Goal: Task Accomplishment & Management: Manage account settings

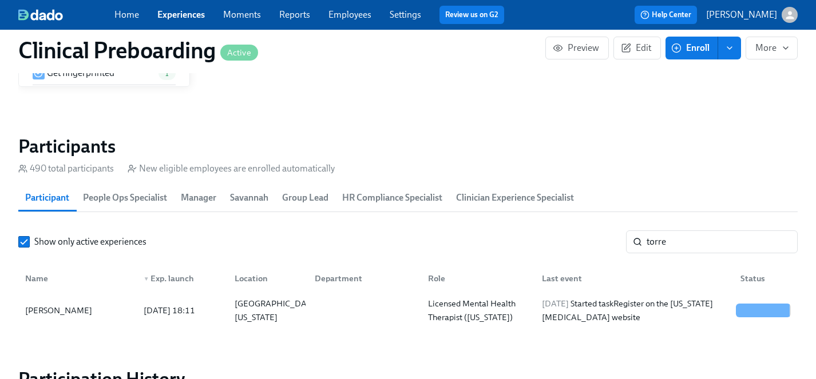
scroll to position [0, 16021]
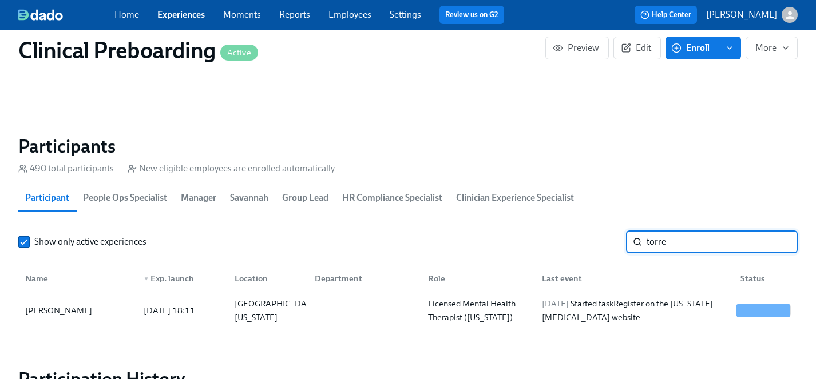
click at [685, 243] on input "torre" at bounding box center [721, 241] width 151 height 23
click at [685, 242] on input "torre" at bounding box center [721, 241] width 151 height 23
click at [171, 11] on link "Experiences" at bounding box center [180, 14] width 47 height 11
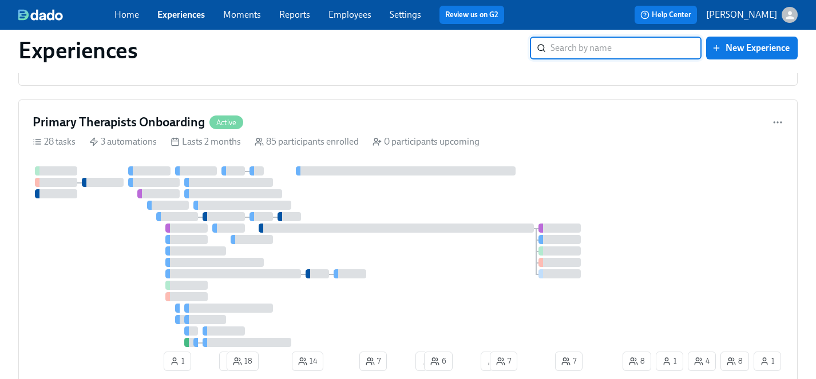
scroll to position [3328, 0]
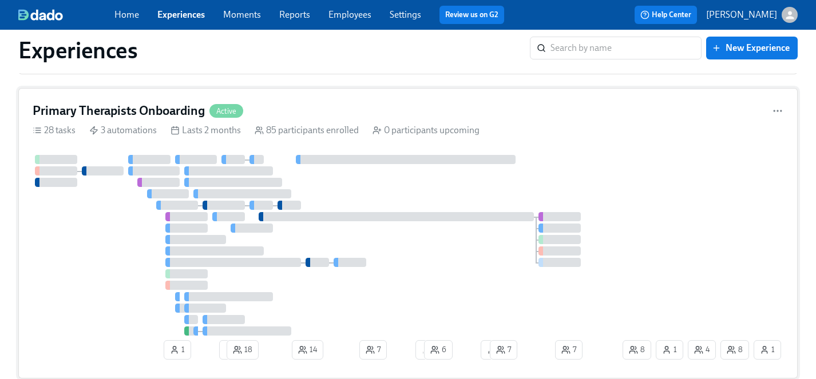
click at [379, 274] on div at bounding box center [326, 245] width 587 height 181
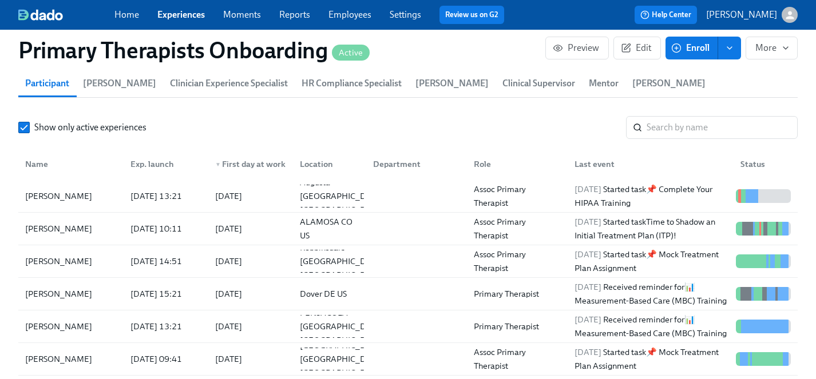
scroll to position [1236, 0]
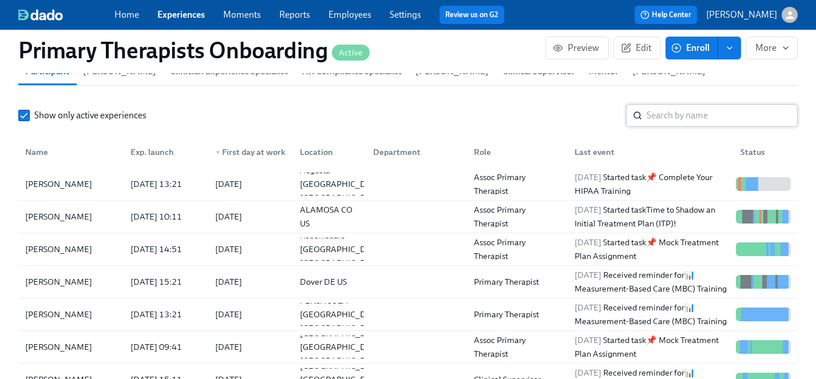
click at [683, 104] on input "search" at bounding box center [721, 115] width 151 height 23
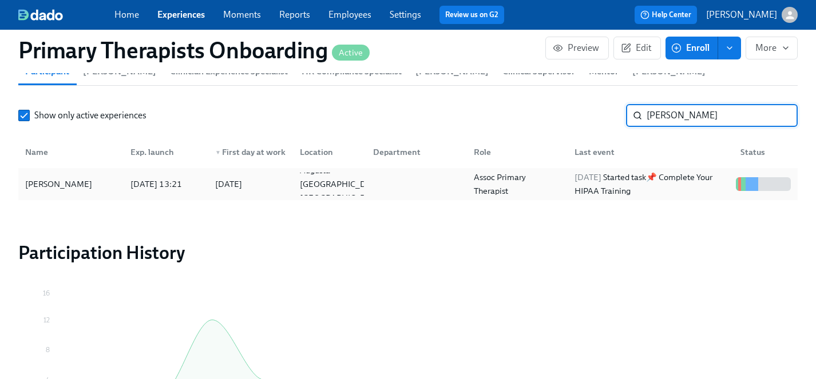
type input "[PERSON_NAME]"
click at [61, 177] on div "[PERSON_NAME]" at bounding box center [59, 184] width 76 height 14
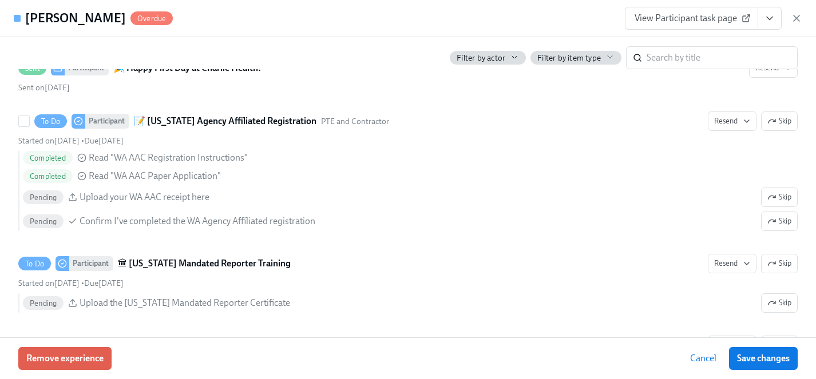
scroll to position [1130, 0]
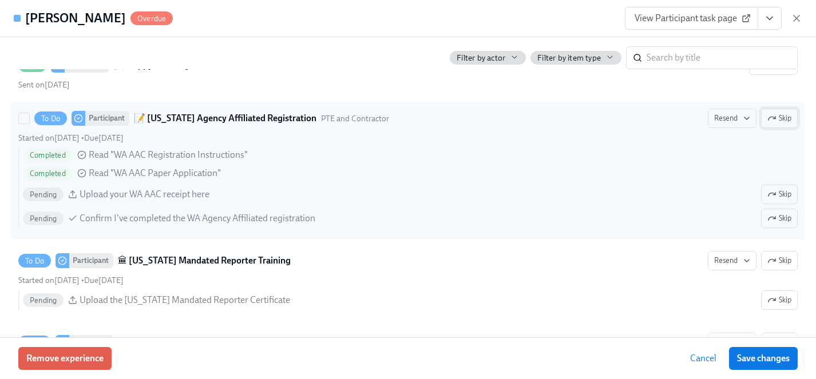
click at [776, 124] on span "Skip" at bounding box center [779, 118] width 24 height 11
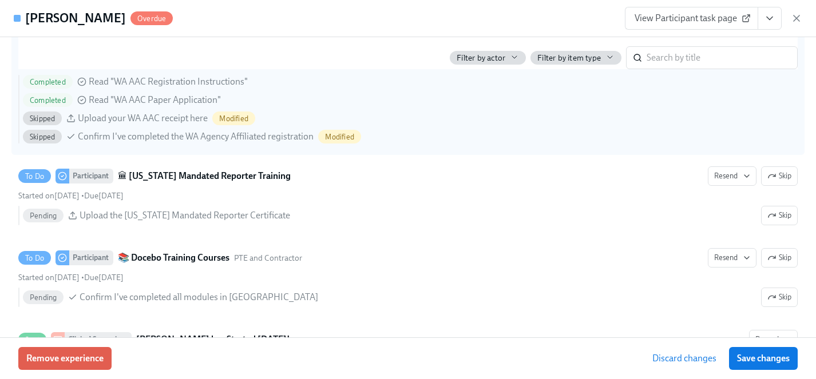
scroll to position [1206, 0]
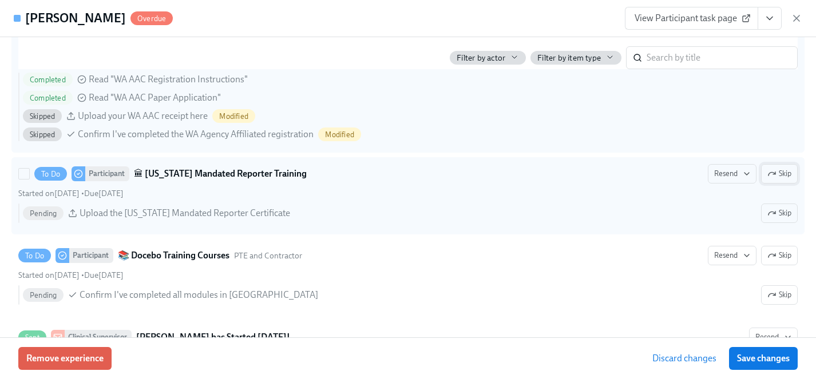
click at [778, 180] on span "Skip" at bounding box center [779, 173] width 24 height 11
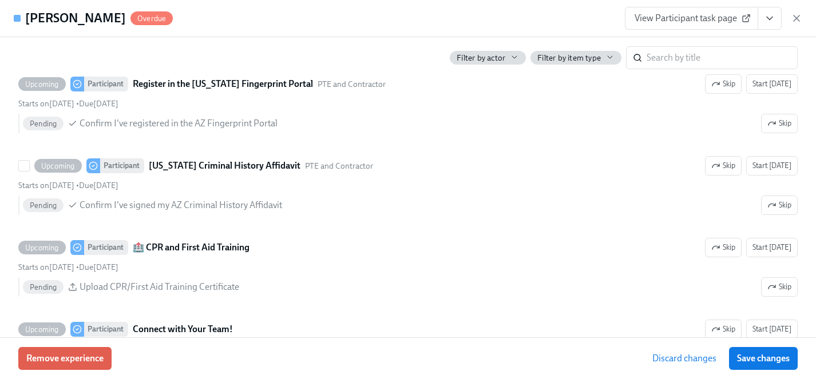
scroll to position [1924, 0]
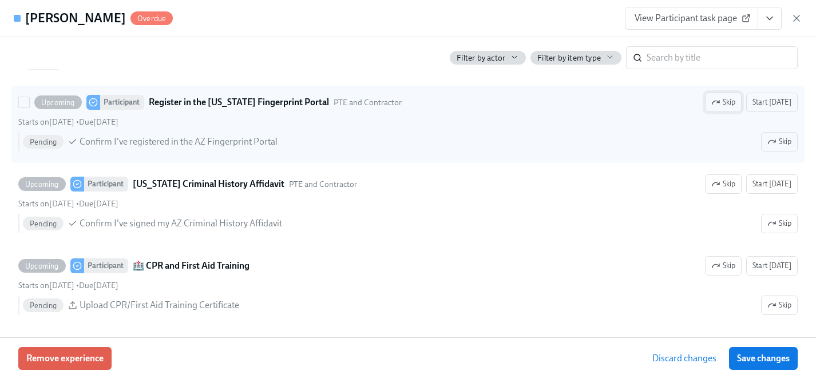
click at [733, 112] on button "Skip" at bounding box center [723, 102] width 37 height 19
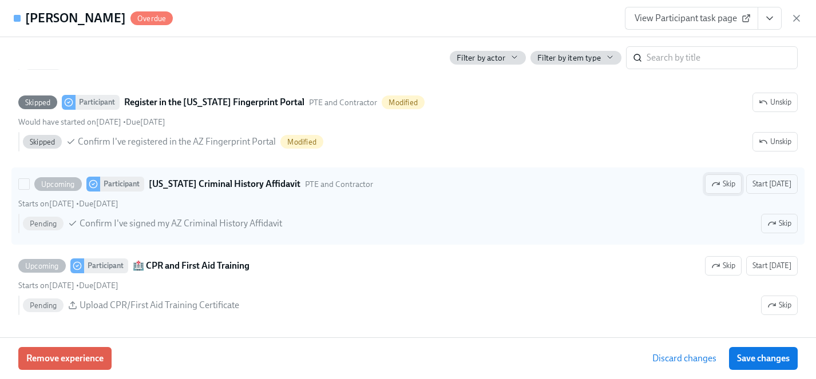
click at [726, 190] on span "Skip" at bounding box center [723, 183] width 24 height 11
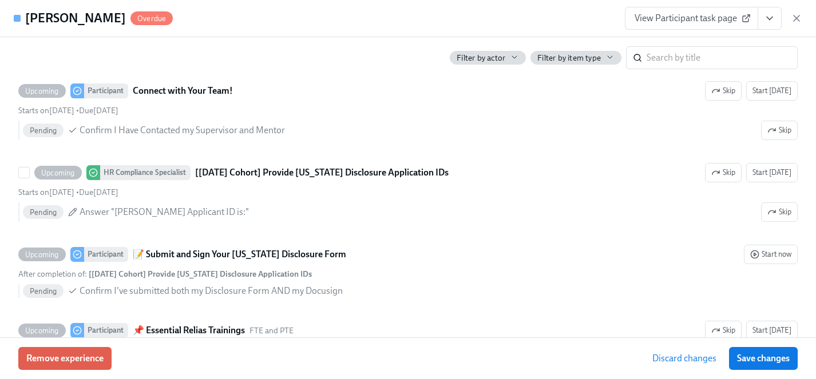
scroll to position [2182, 0]
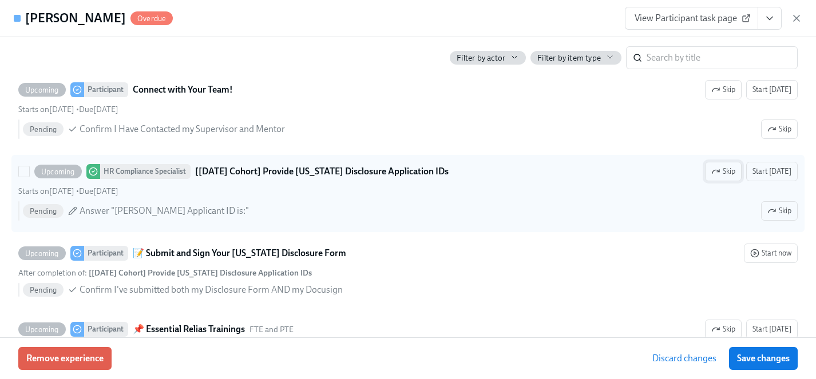
click at [730, 177] on span "Skip" at bounding box center [723, 171] width 24 height 11
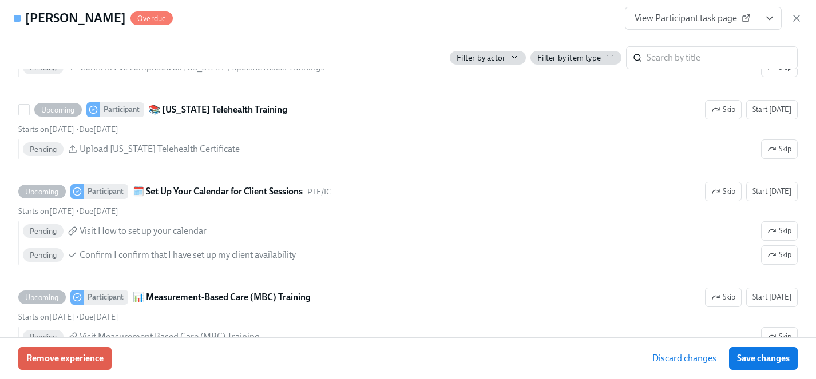
scroll to position [2509, 0]
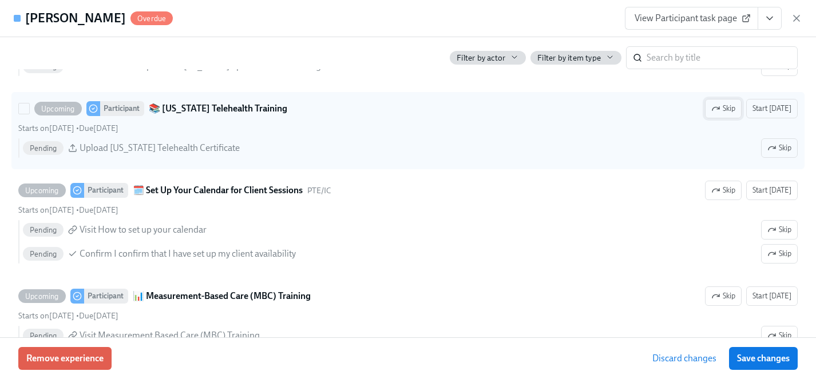
click at [724, 114] on span "Skip" at bounding box center [723, 108] width 24 height 11
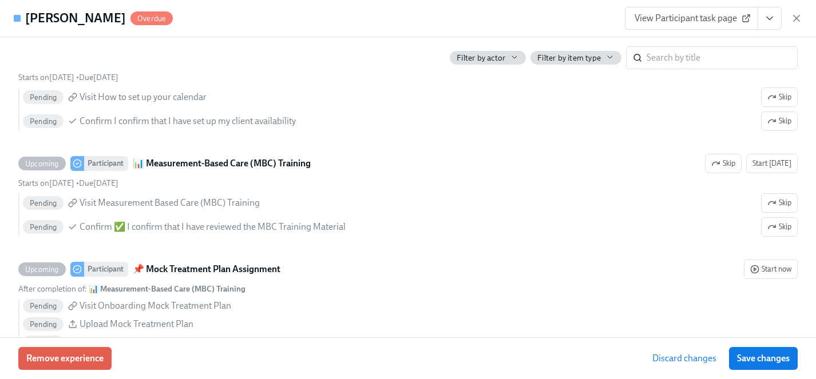
scroll to position [2650, 0]
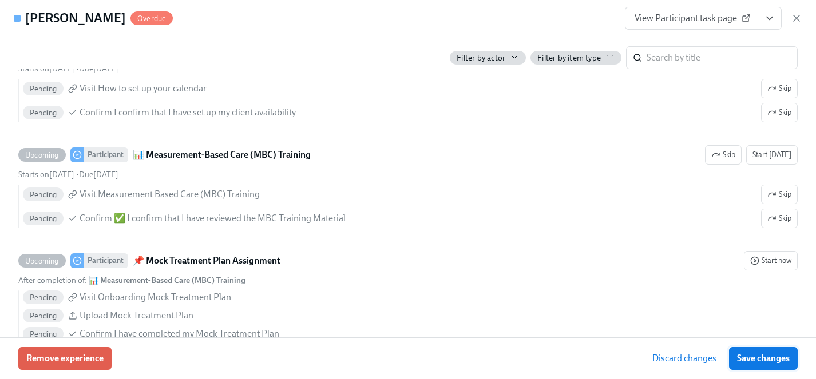
click at [754, 357] on span "Save changes" at bounding box center [763, 358] width 53 height 11
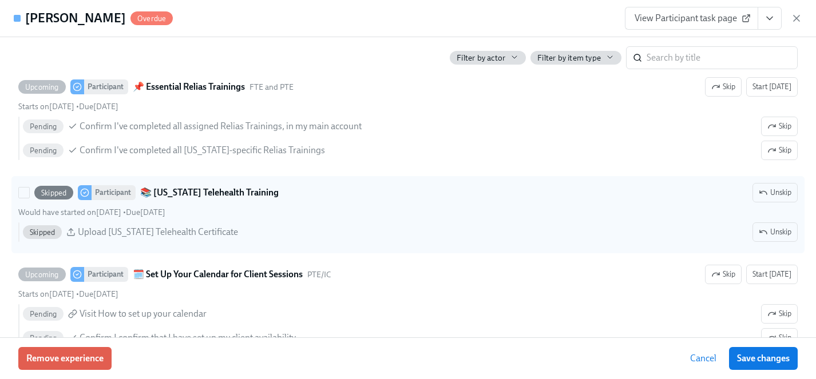
scroll to position [2443, 0]
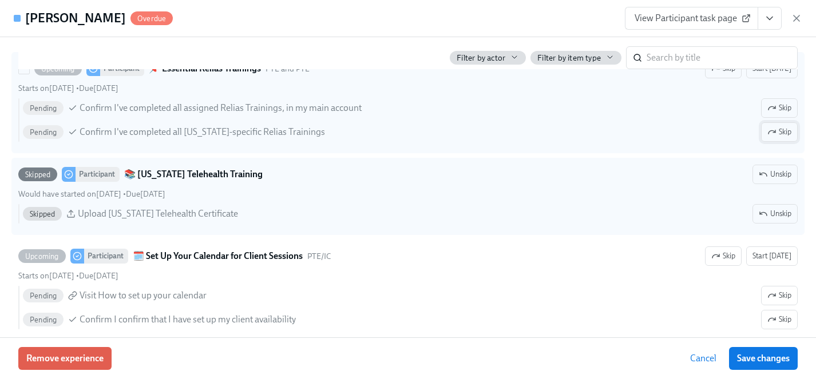
click at [783, 138] on span "Skip" at bounding box center [779, 131] width 24 height 11
click at [754, 363] on span "Save changes" at bounding box center [763, 358] width 53 height 11
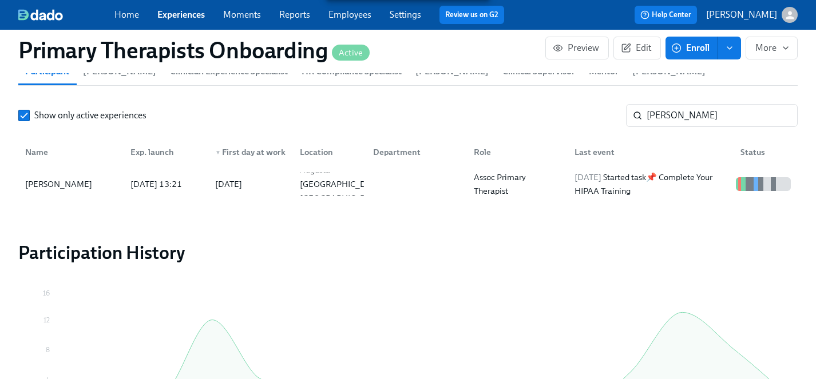
click at [180, 21] on span "Experiences" at bounding box center [180, 15] width 47 height 13
click at [178, 11] on link "Experiences" at bounding box center [180, 14] width 47 height 11
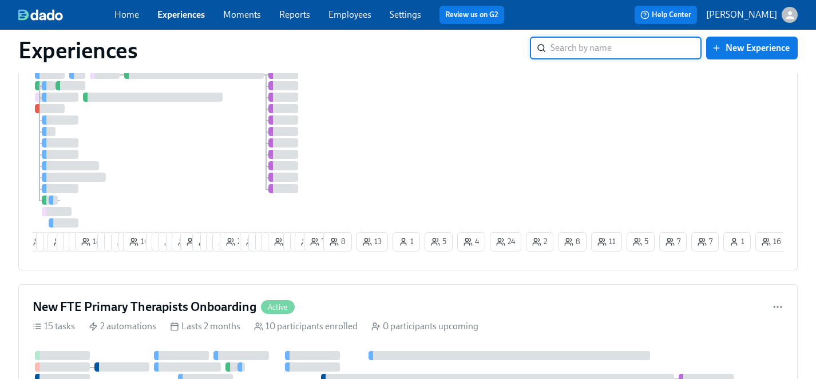
scroll to position [961, 0]
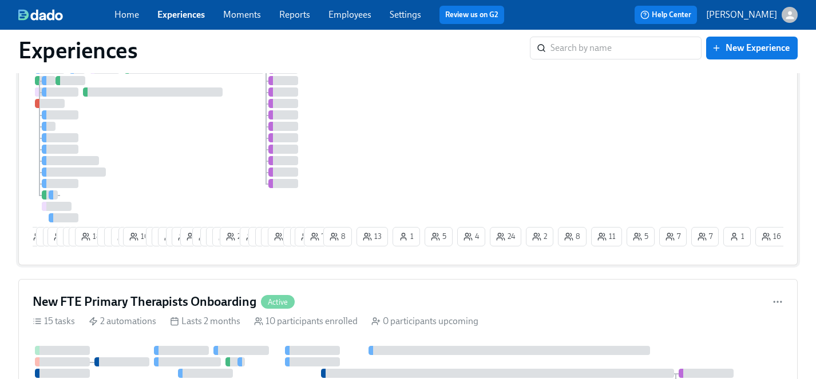
click at [204, 155] on div at bounding box center [177, 144] width 288 height 158
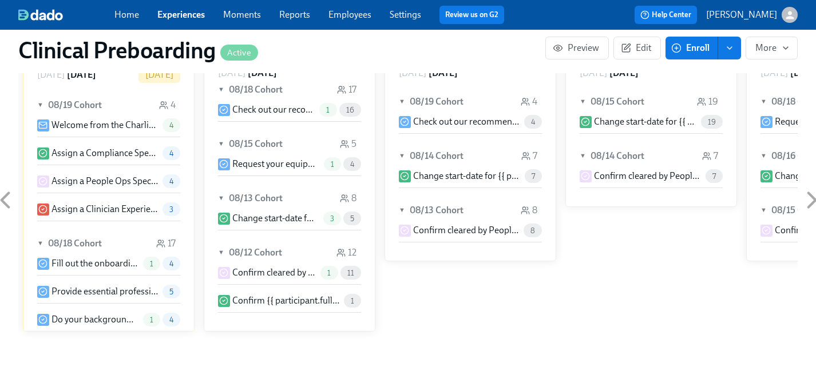
scroll to position [1167, 0]
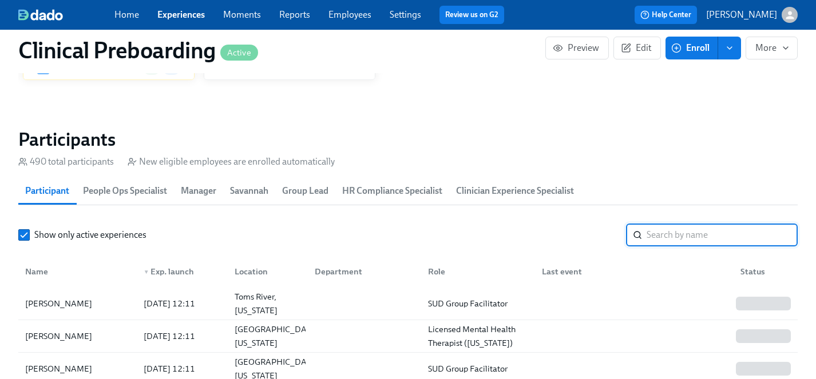
click at [671, 230] on input "search" at bounding box center [721, 235] width 151 height 23
type input "torre"
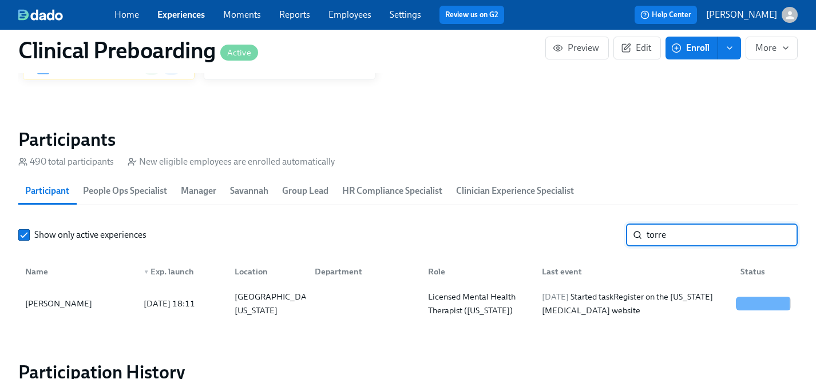
click at [777, 235] on input "torre" at bounding box center [721, 235] width 151 height 23
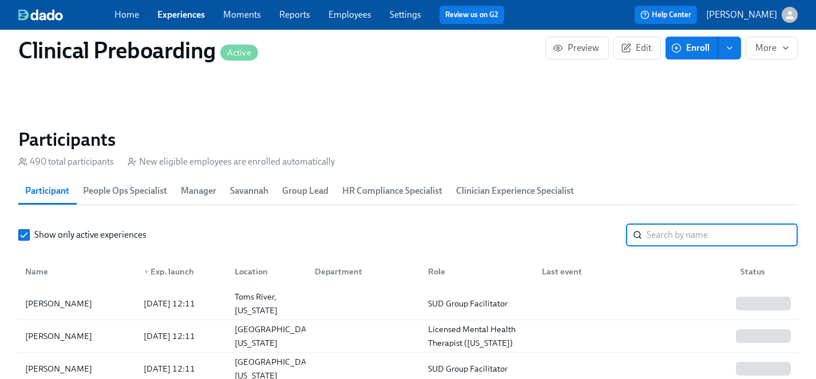
scroll to position [0, 16021]
click at [702, 233] on input "search" at bounding box center [721, 235] width 151 height 23
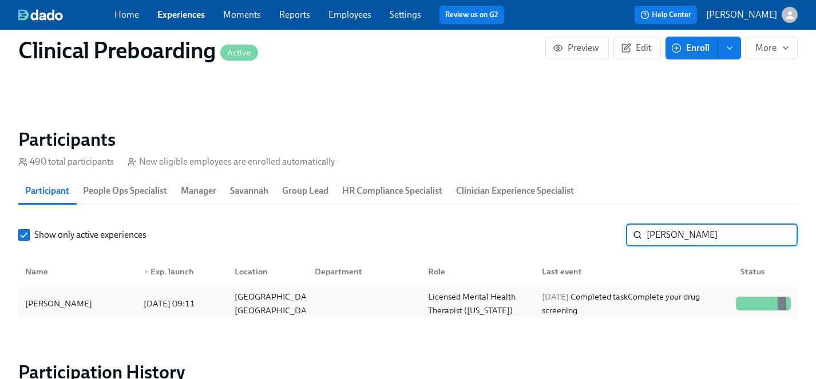
click at [58, 303] on div "[PERSON_NAME]" at bounding box center [59, 304] width 76 height 14
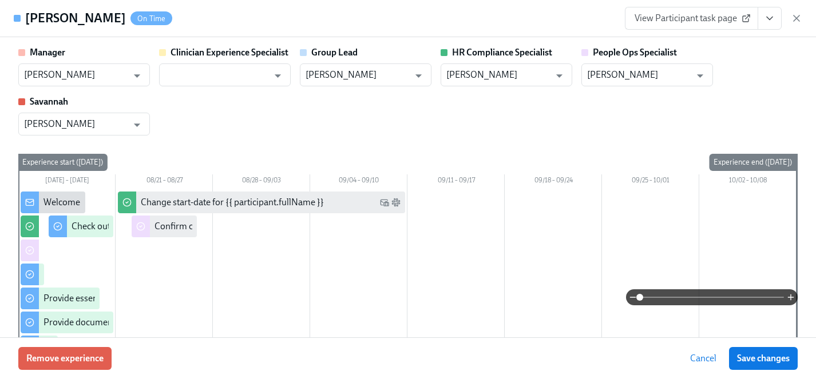
click at [691, 18] on span "View Participant task page" at bounding box center [691, 18] width 114 height 11
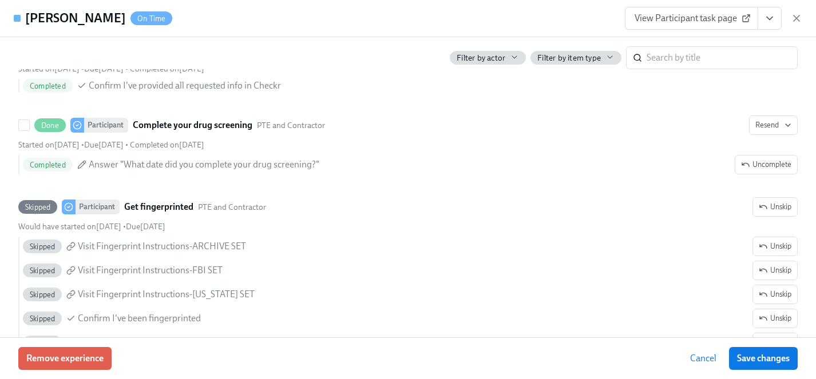
scroll to position [1599, 0]
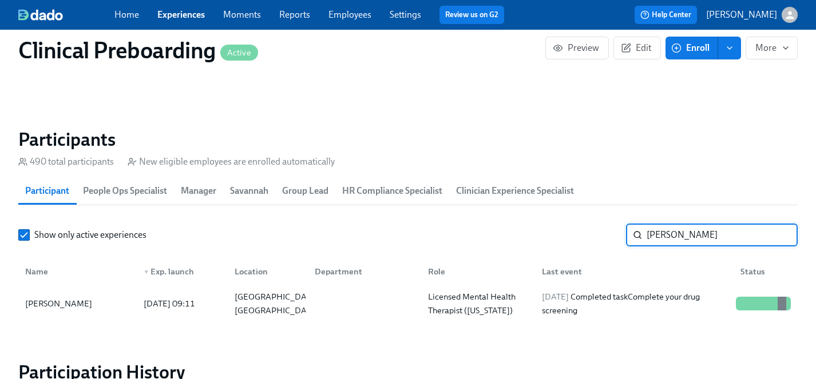
drag, startPoint x: 725, startPoint y: 237, endPoint x: 555, endPoint y: 235, distance: 169.9
click at [555, 235] on div "Show only active experiences [PERSON_NAME]" at bounding box center [407, 235] width 779 height 23
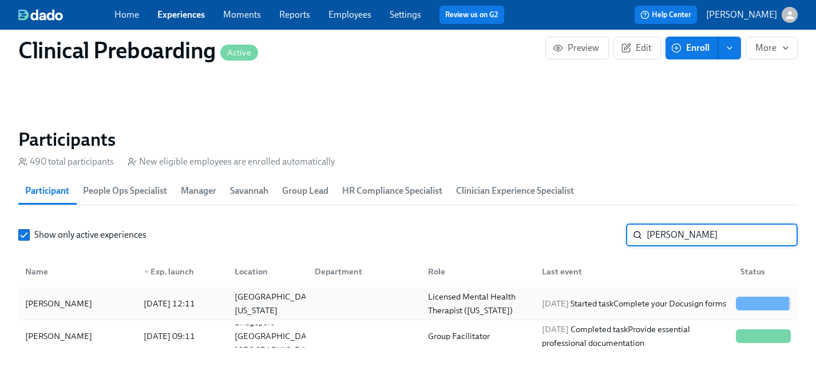
type input "[PERSON_NAME]"
click at [57, 301] on div "[PERSON_NAME]" at bounding box center [59, 304] width 76 height 14
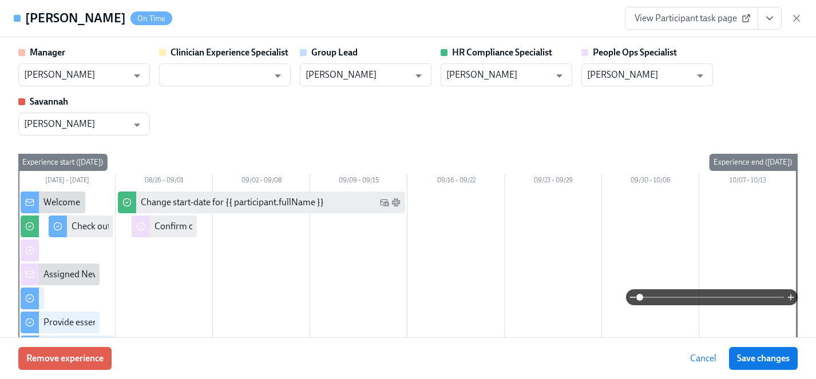
scroll to position [6, 0]
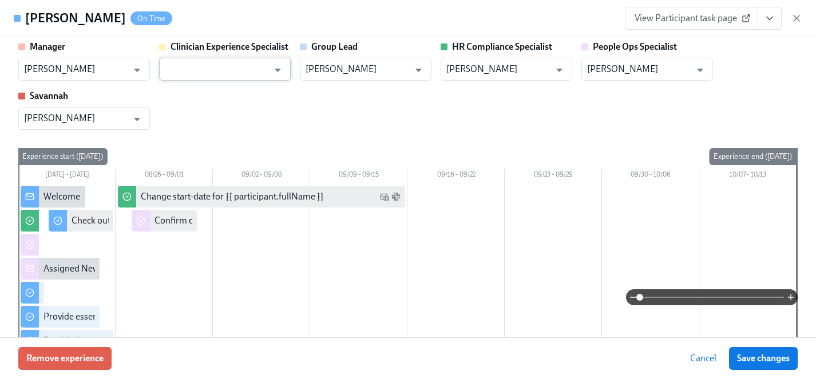
click at [223, 66] on input "text" at bounding box center [217, 69] width 104 height 23
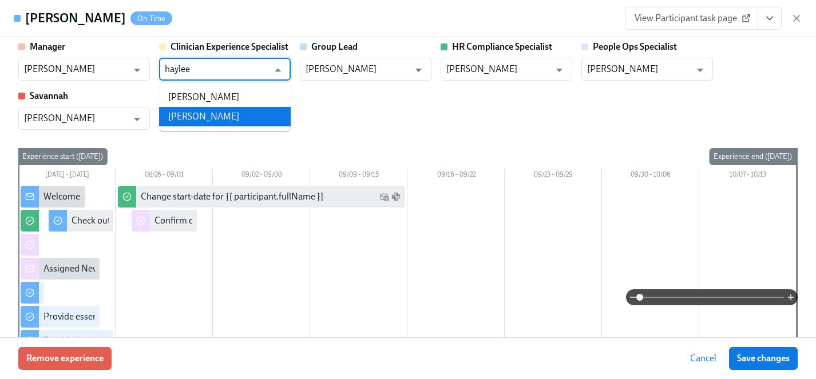
click at [219, 121] on li "[PERSON_NAME]" at bounding box center [225, 116] width 132 height 19
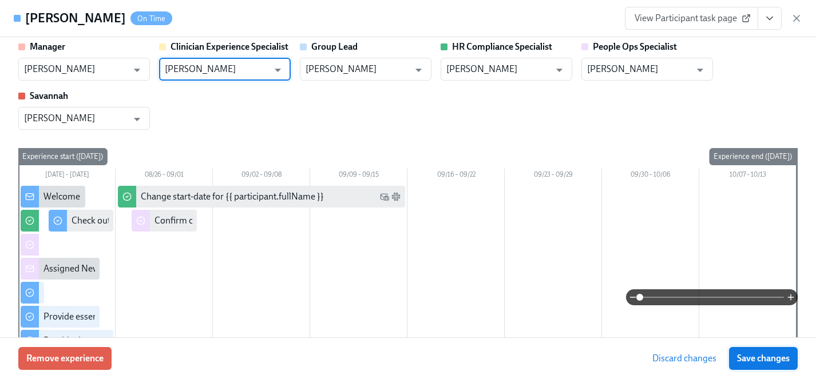
type input "[PERSON_NAME]"
click at [758, 363] on span "Save changes" at bounding box center [763, 358] width 53 height 11
type input "[PERSON_NAME]"
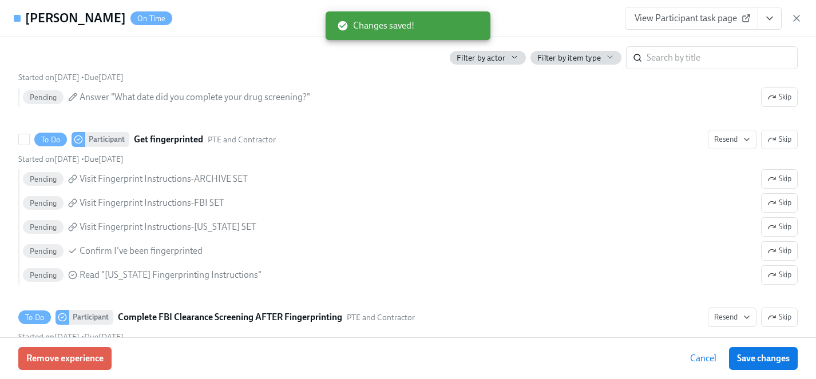
scroll to position [1764, 0]
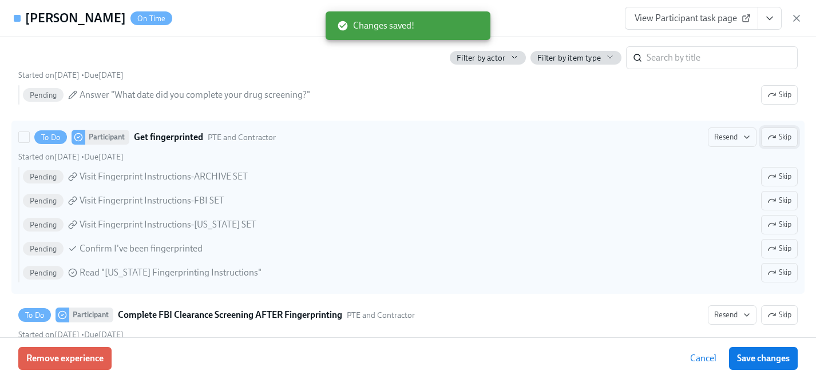
click at [785, 136] on span "Skip" at bounding box center [779, 137] width 24 height 11
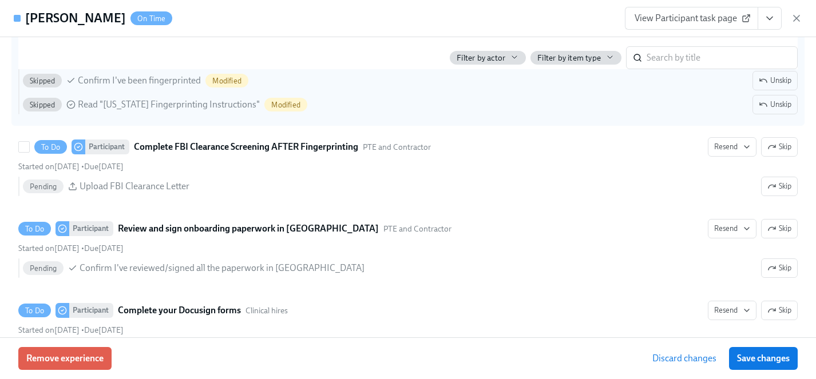
scroll to position [1931, 0]
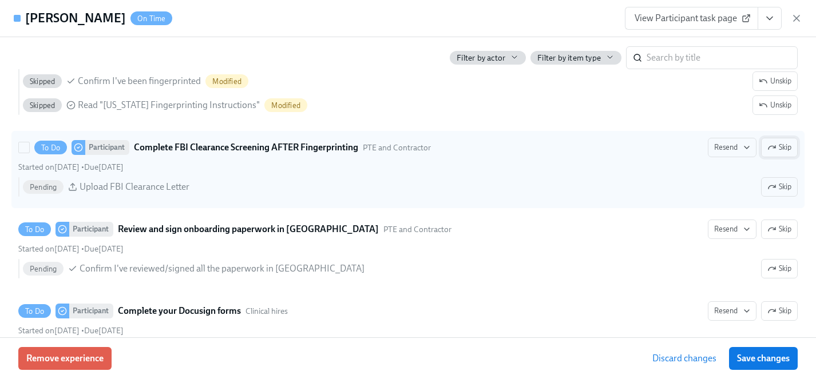
click at [780, 145] on span "Skip" at bounding box center [779, 147] width 24 height 11
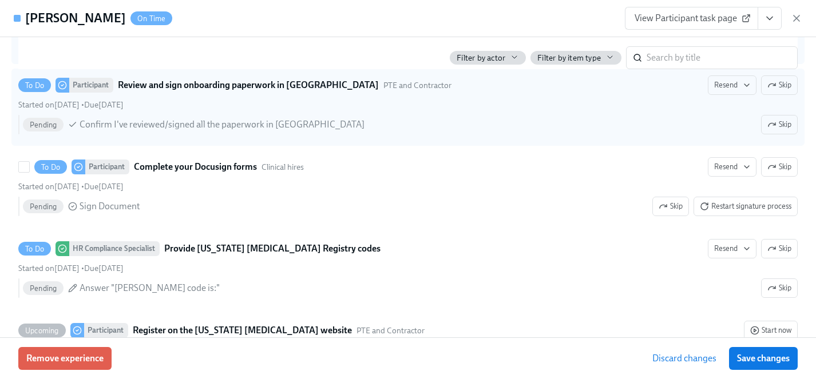
scroll to position [2099, 0]
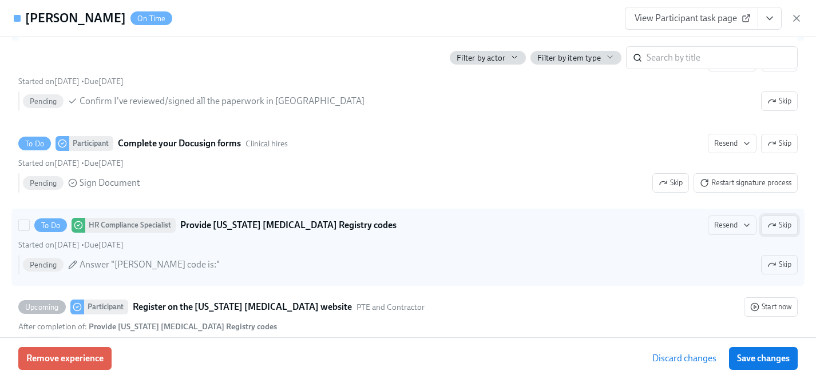
click at [782, 224] on span "Skip" at bounding box center [779, 225] width 24 height 11
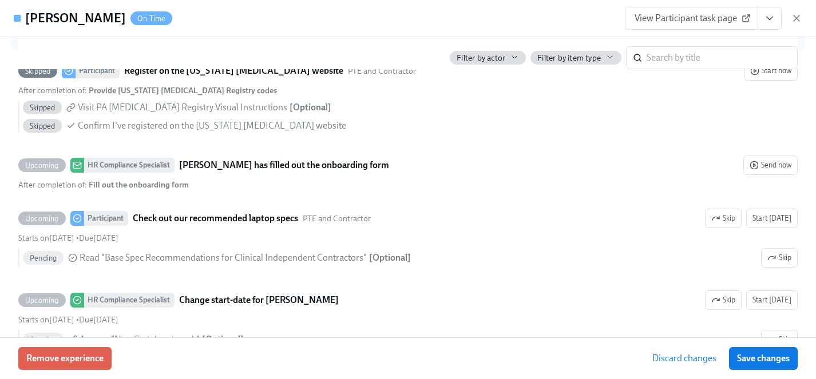
scroll to position [2340, 0]
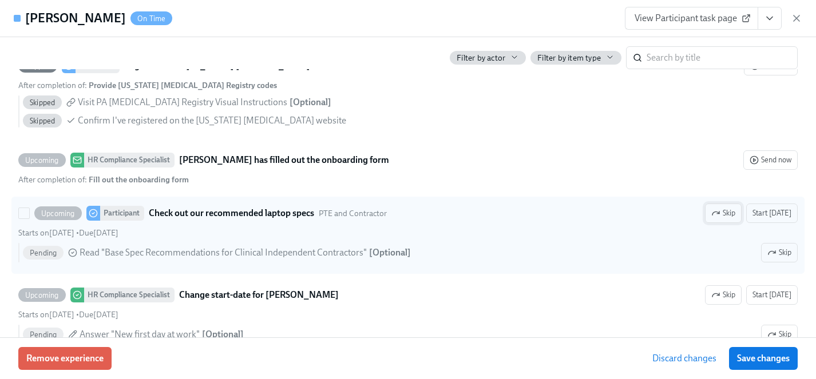
click at [727, 213] on span "Skip" at bounding box center [723, 213] width 24 height 11
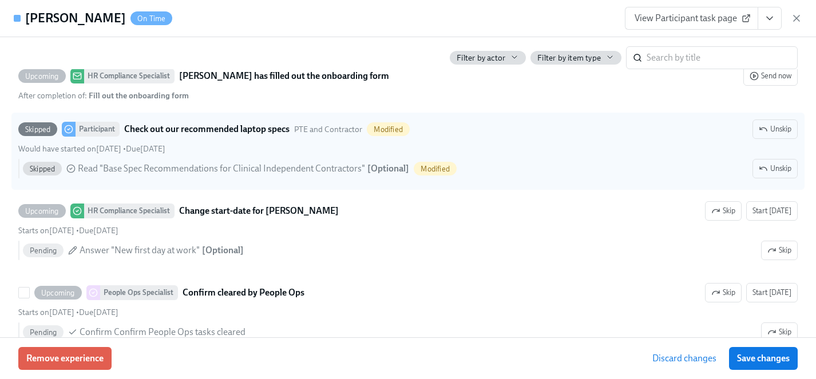
scroll to position [2417, 0]
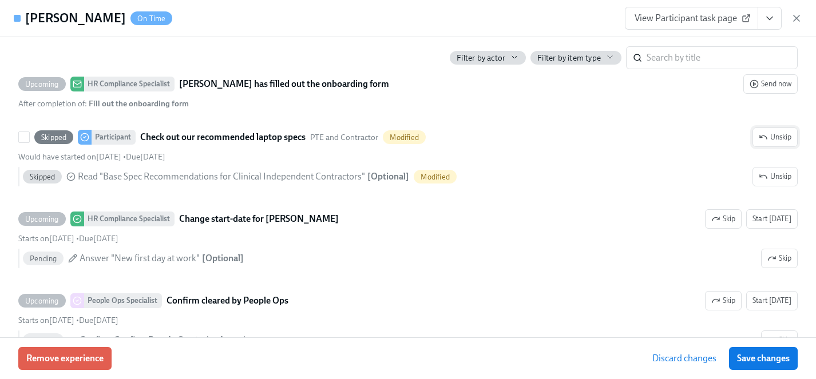
click at [767, 136] on span "Unskip" at bounding box center [774, 137] width 33 height 11
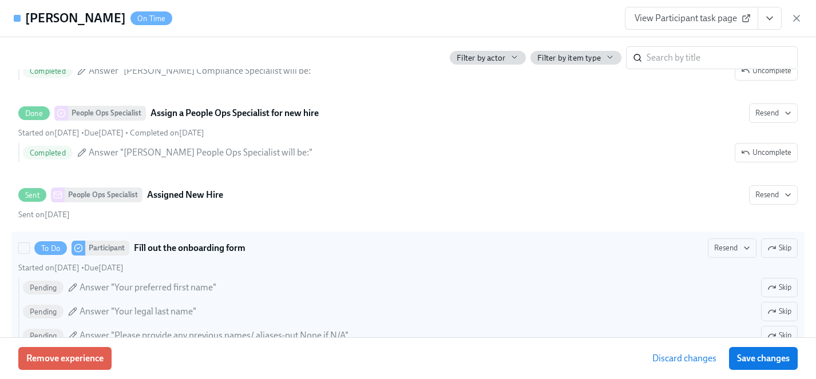
scroll to position [691, 0]
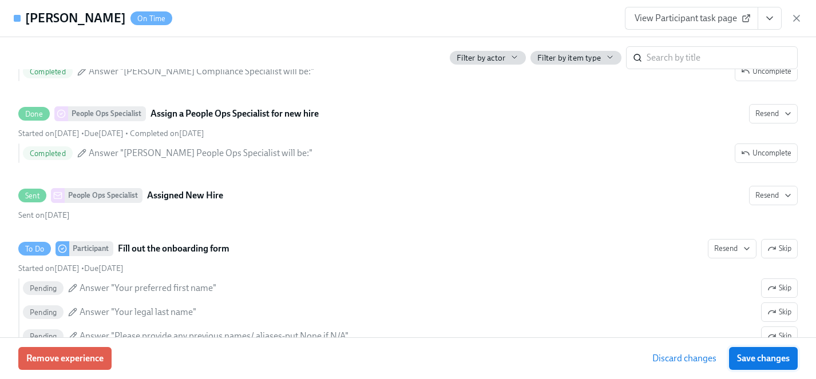
click at [771, 364] on span "Save changes" at bounding box center [763, 358] width 53 height 11
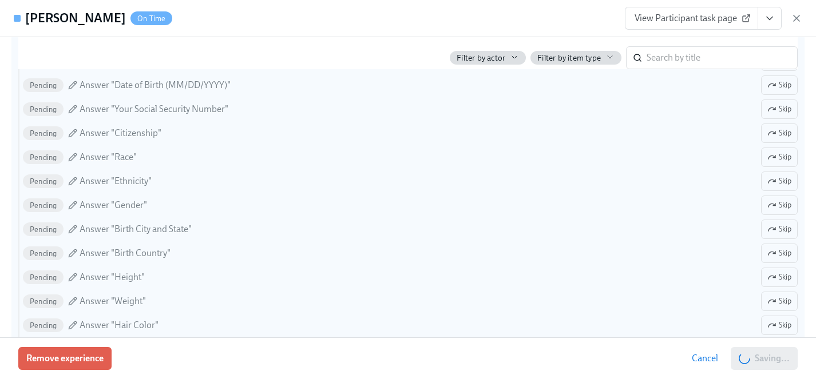
scroll to position [1000, 0]
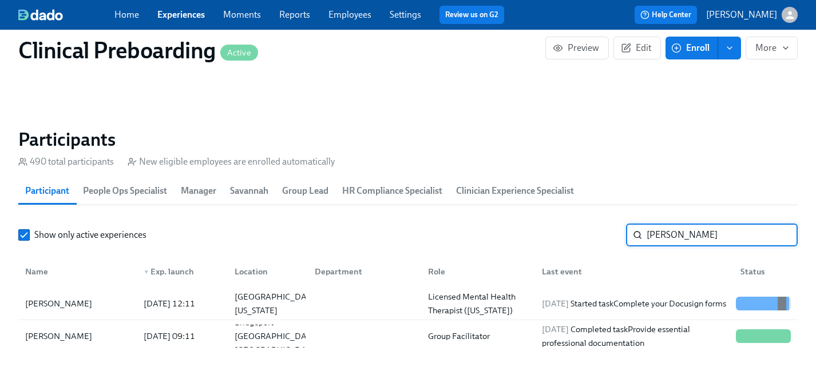
drag, startPoint x: 701, startPoint y: 231, endPoint x: 591, endPoint y: 230, distance: 109.8
click at [591, 230] on div "Show only active experiences [PERSON_NAME]" at bounding box center [407, 235] width 779 height 23
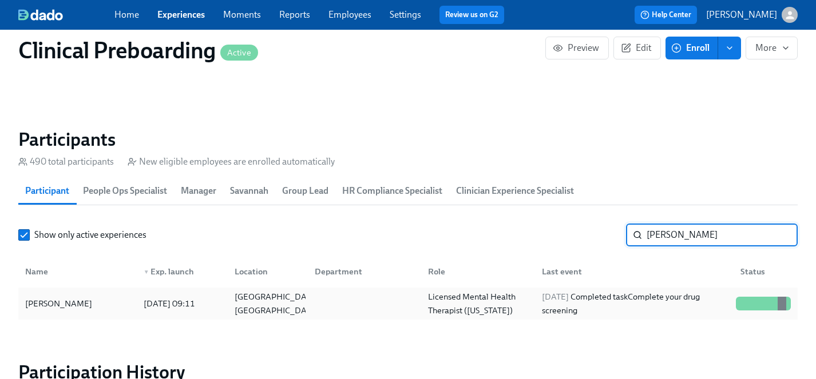
type input "[PERSON_NAME]"
click at [68, 305] on div "[PERSON_NAME]" at bounding box center [59, 304] width 76 height 14
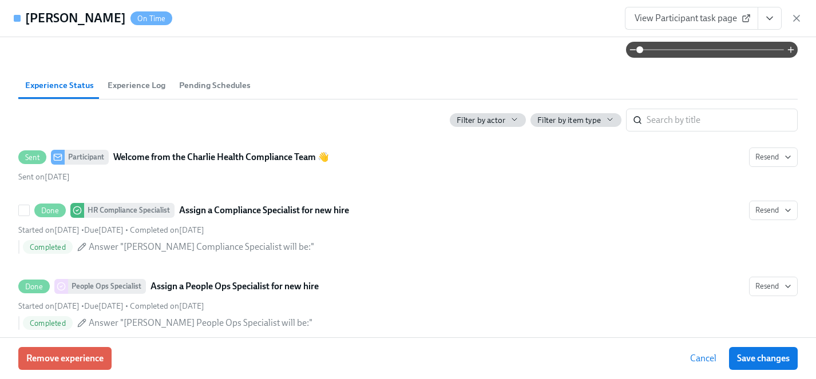
scroll to position [507, 0]
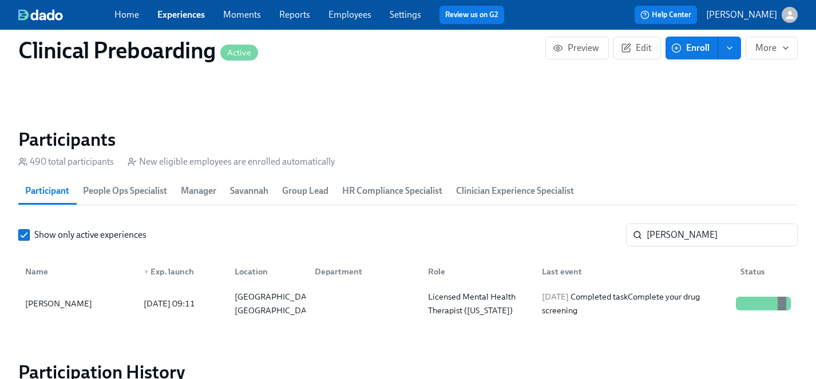
click at [351, 15] on link "Employees" at bounding box center [349, 14] width 43 height 11
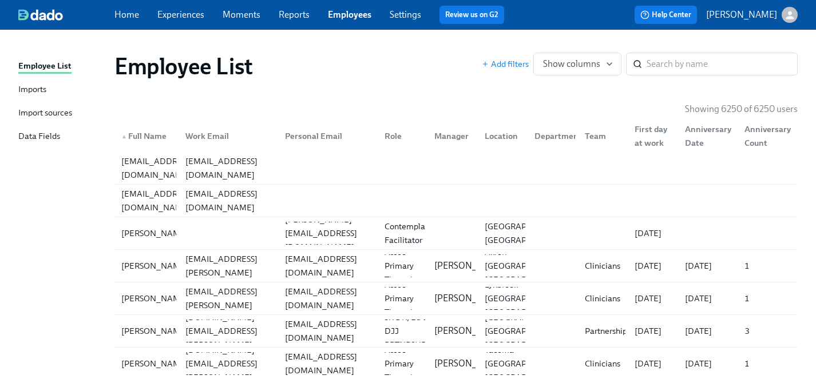
click at [424, 14] on div "Home Experiences Moments Reports Employees Settings Review us on G2" at bounding box center [313, 15] width 399 height 18
click at [415, 14] on link "Settings" at bounding box center [405, 14] width 31 height 11
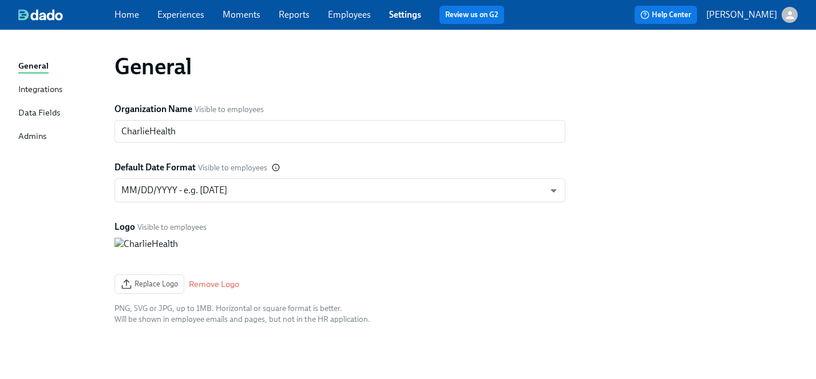
click at [33, 132] on div "Admins" at bounding box center [32, 137] width 28 height 14
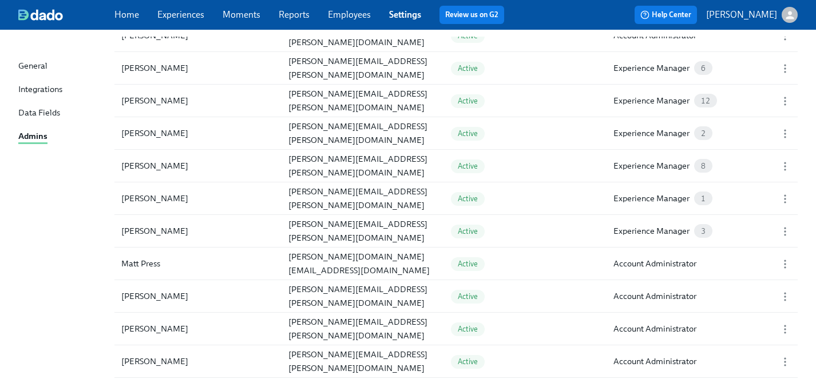
scroll to position [1076, 0]
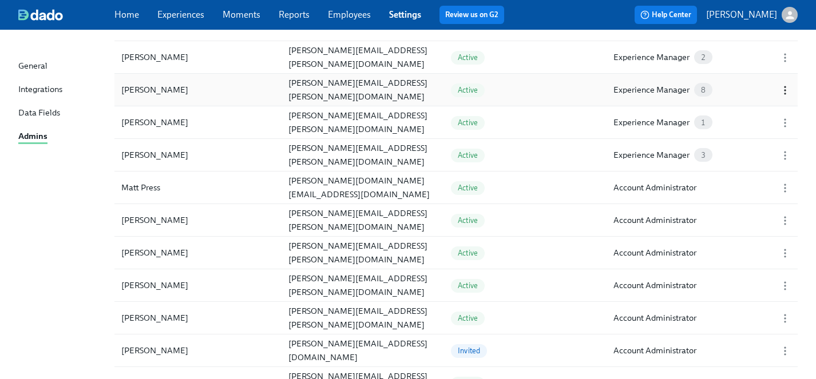
click at [787, 88] on icon "button" at bounding box center [784, 90] width 11 height 11
click at [705, 84] on div "Edit..." at bounding box center [702, 90] width 22 height 13
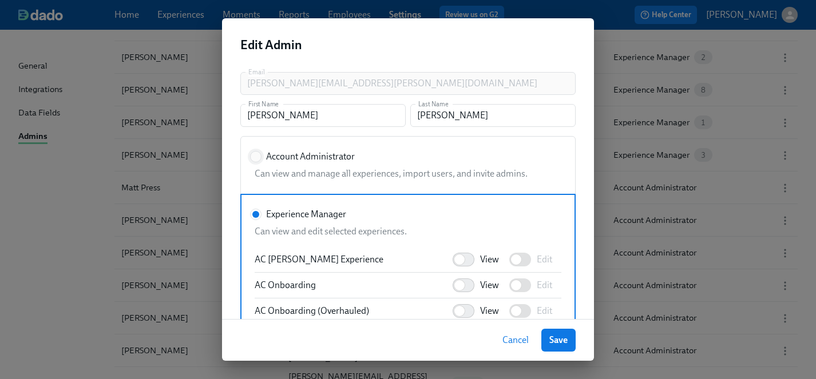
click at [255, 153] on input "Account Administrator" at bounding box center [256, 157] width 10 height 10
radio input "true"
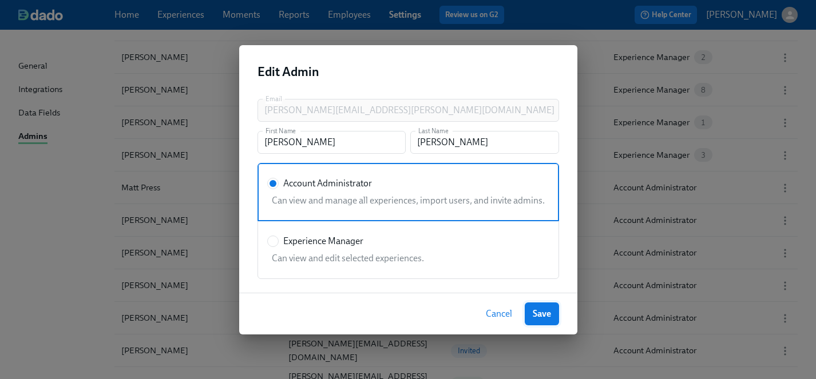
click at [552, 314] on button "Save" at bounding box center [541, 314] width 34 height 23
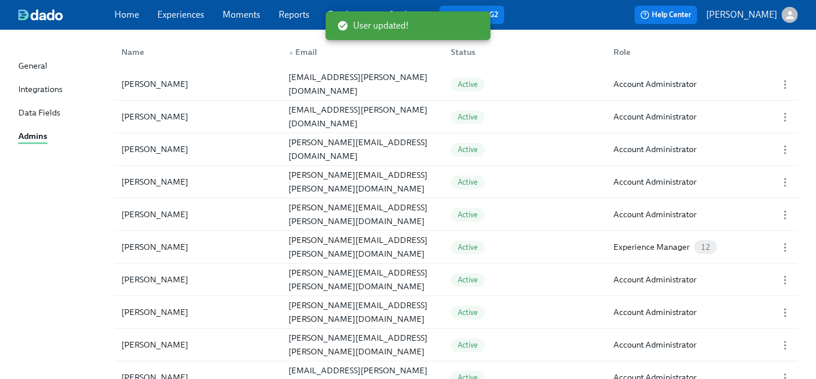
scroll to position [0, 0]
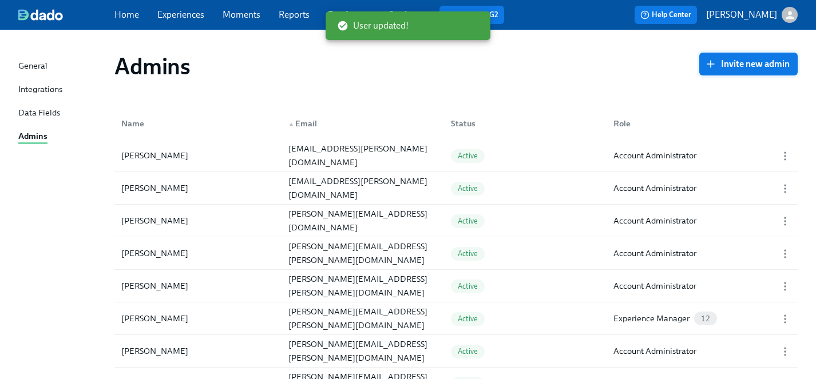
click at [738, 66] on span "Invite new admin" at bounding box center [748, 63] width 82 height 11
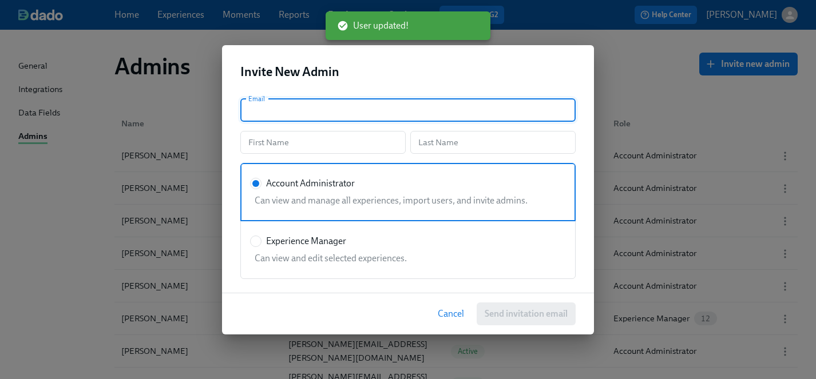
click at [289, 112] on input "text" at bounding box center [407, 110] width 335 height 23
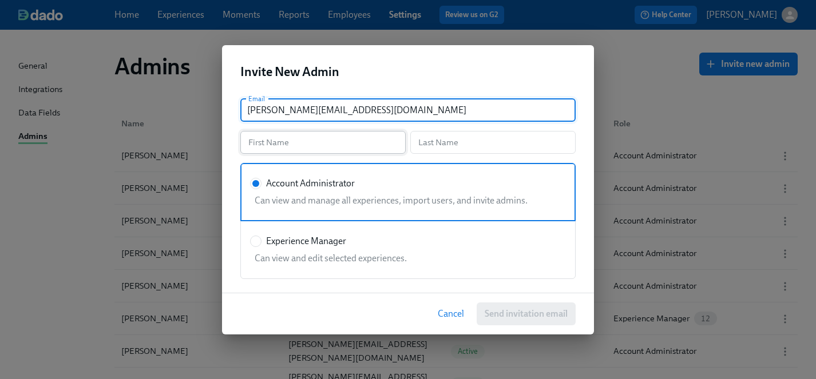
type input "[PERSON_NAME][EMAIL_ADDRESS][DOMAIN_NAME]"
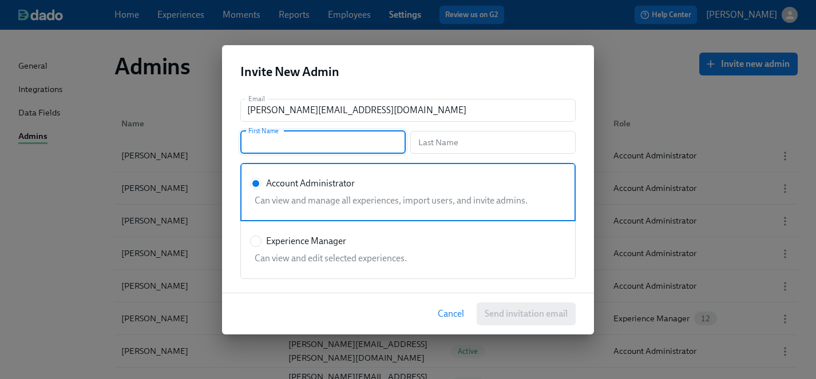
click at [282, 140] on input "text" at bounding box center [322, 142] width 165 height 23
type input "[PERSON_NAME]"
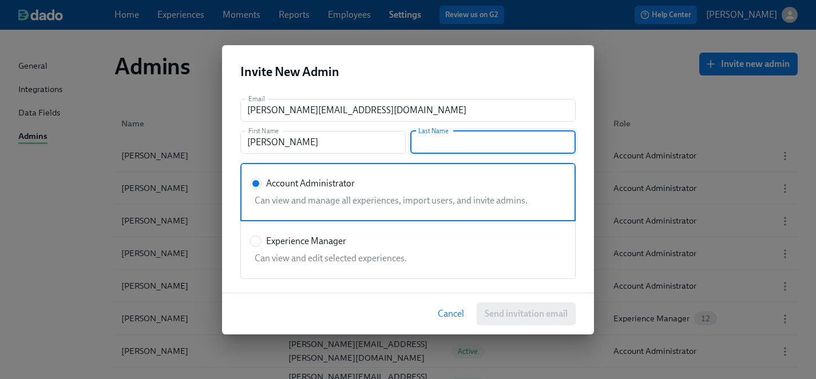
click at [454, 148] on input "text" at bounding box center [492, 142] width 165 height 23
type input "Heard"
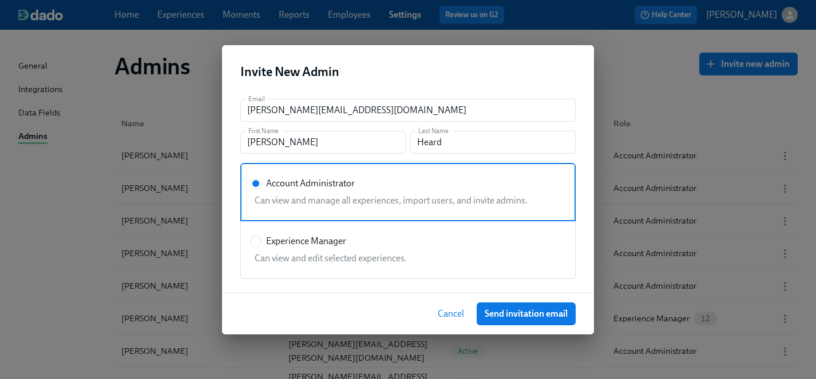
click at [589, 283] on div "Email [PERSON_NAME][EMAIL_ADDRESS][DOMAIN_NAME] Email First Name [PERSON_NAME] …" at bounding box center [408, 191] width 372 height 203
click at [261, 242] on label "Experience Manager" at bounding box center [298, 241] width 96 height 13
click at [261, 242] on input "Experience Manager" at bounding box center [256, 241] width 10 height 10
radio input "true"
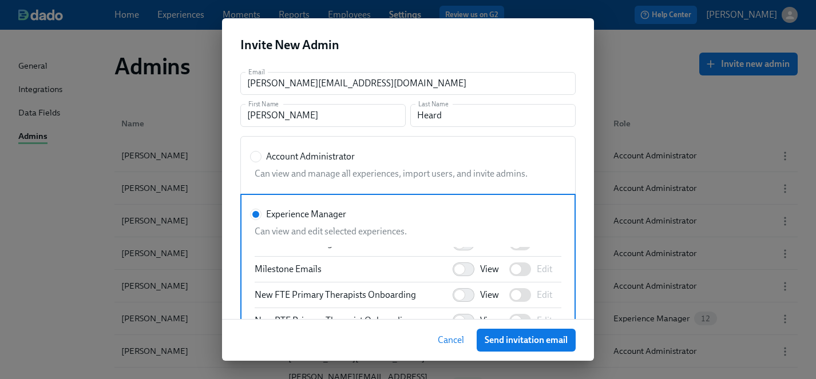
scroll to position [1096, 0]
click at [468, 272] on input "View" at bounding box center [459, 269] width 75 height 25
checkbox input "true"
click at [527, 268] on input "Edit" at bounding box center [515, 269] width 75 height 25
checkbox input "true"
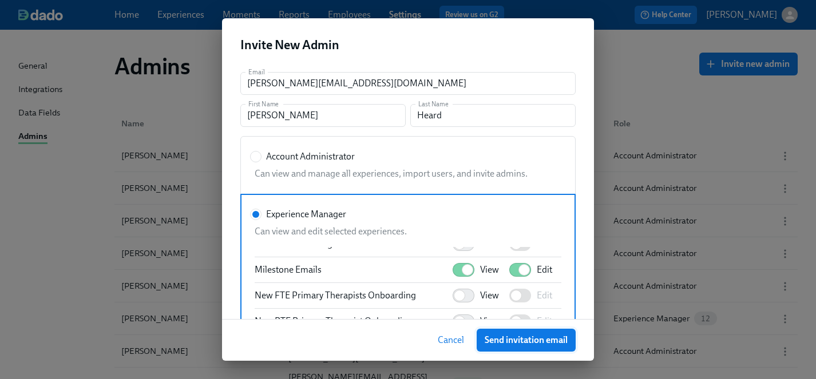
click at [542, 345] on span "Send invitation email" at bounding box center [525, 340] width 83 height 11
radio input "true"
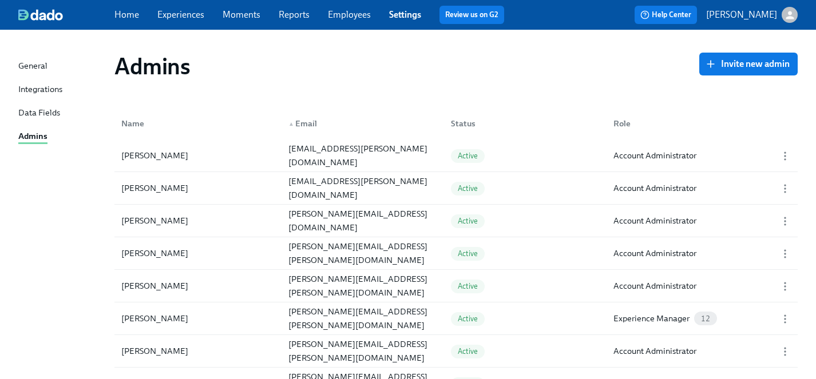
click at [179, 13] on link "Experiences" at bounding box center [180, 14] width 47 height 11
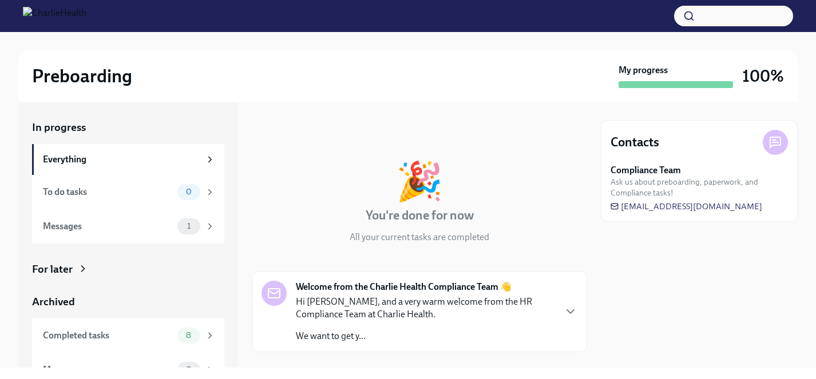
scroll to position [21, 0]
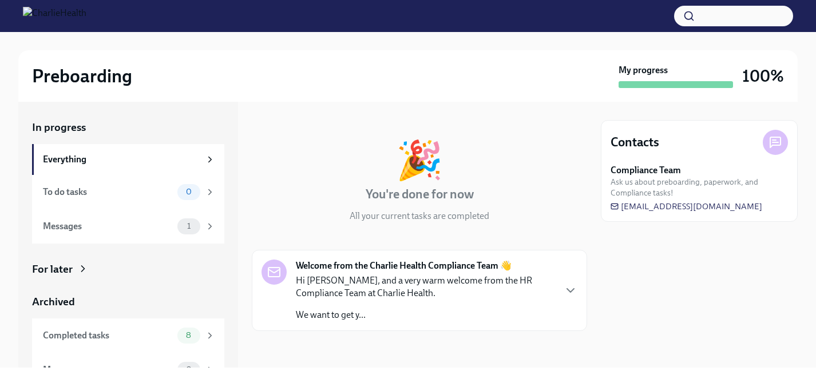
click at [53, 268] on div "For later" at bounding box center [52, 269] width 41 height 15
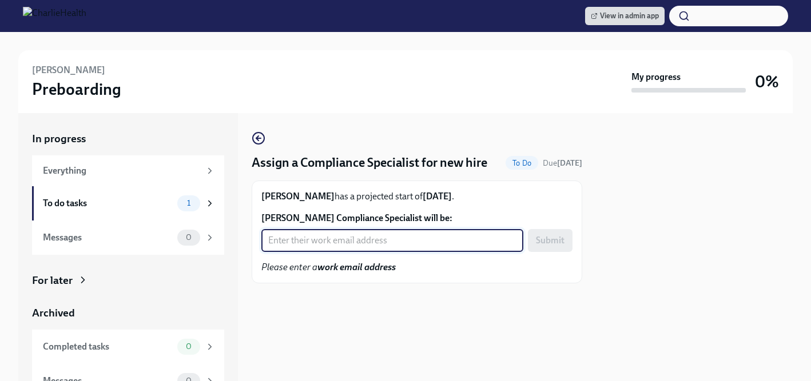
click at [328, 244] on input "Tericka Jackson's Compliance Specialist will be:" at bounding box center [392, 240] width 262 height 23
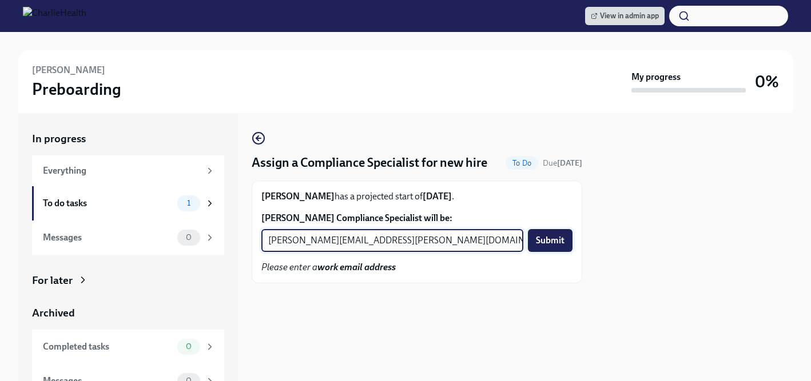
type input "kristy.johnson@charliehealth.com"
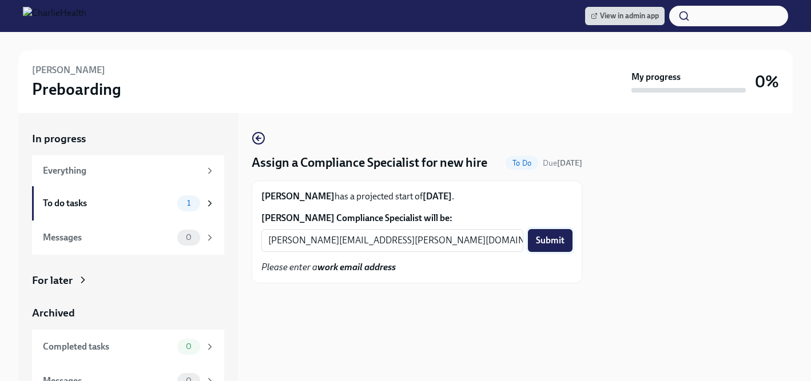
click at [543, 241] on span "Submit" at bounding box center [550, 240] width 29 height 11
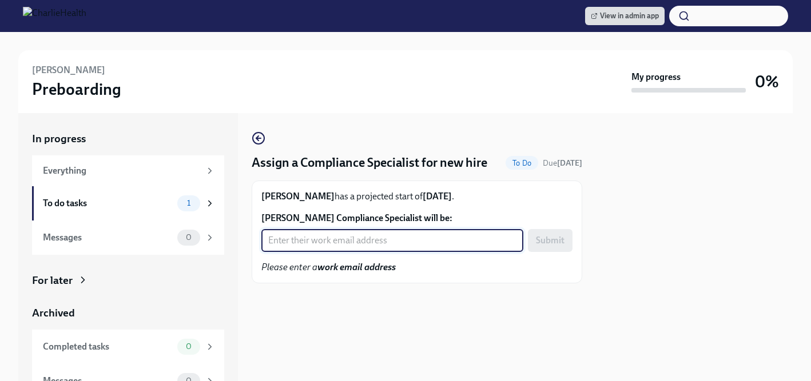
click at [336, 245] on input "[PERSON_NAME] Compliance Specialist will be:" at bounding box center [392, 240] width 262 height 23
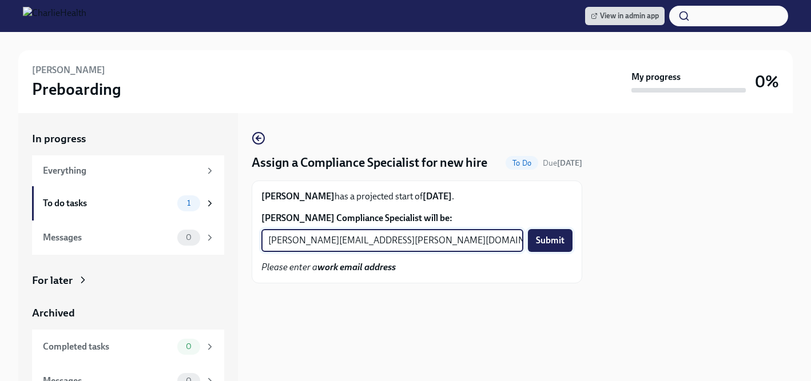
type input "[PERSON_NAME][EMAIL_ADDRESS][PERSON_NAME][DOMAIN_NAME]"
click at [553, 241] on span "Submit" at bounding box center [550, 240] width 29 height 11
